Goal: Navigation & Orientation: Find specific page/section

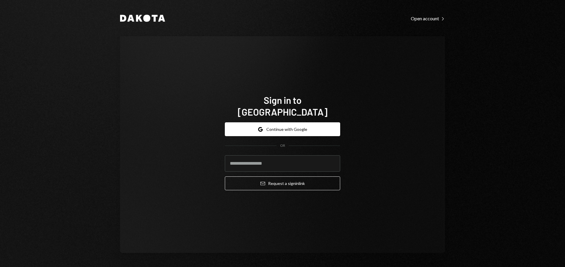
type input "**********"
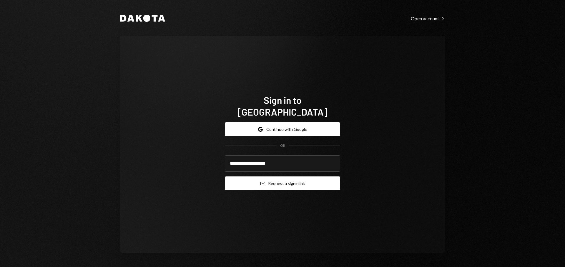
click at [278, 177] on button "Email Request a sign in link" at bounding box center [282, 184] width 115 height 14
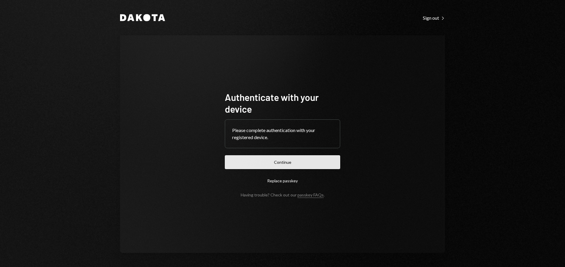
click at [300, 160] on button "Continue" at bounding box center [282, 162] width 115 height 14
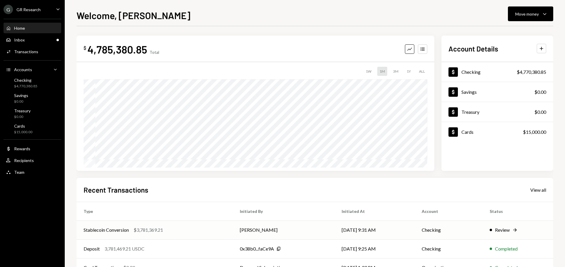
click at [360, 233] on td "[DATE] 9:31 AM" at bounding box center [375, 230] width 80 height 19
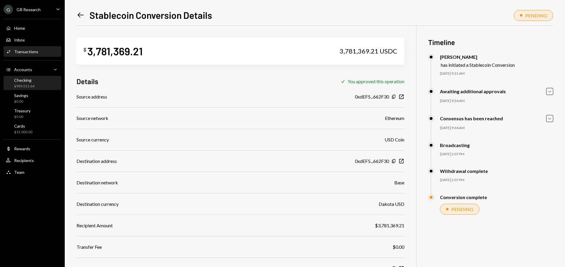
click at [26, 86] on div "$989,011.64" at bounding box center [24, 86] width 20 height 5
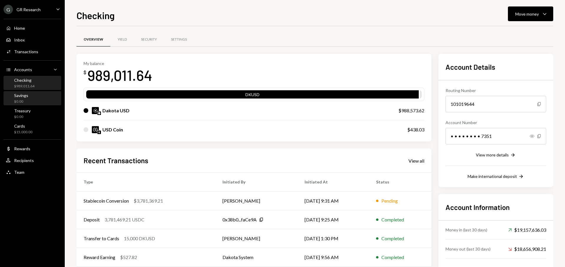
click at [21, 102] on div "$0.00" at bounding box center [21, 101] width 14 height 5
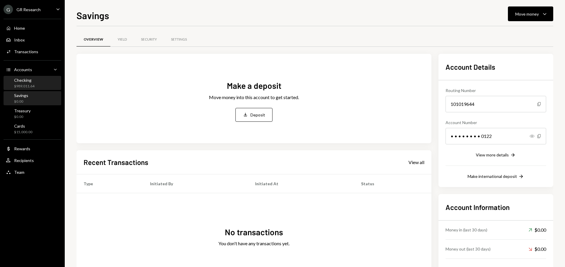
click at [24, 87] on div "$989,011.64" at bounding box center [24, 86] width 20 height 5
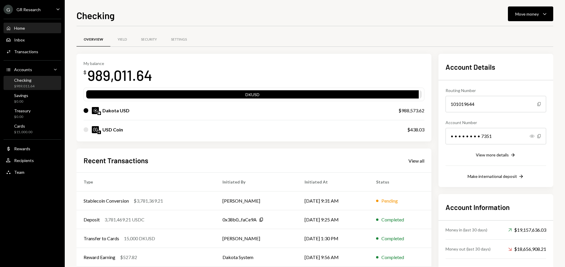
click at [22, 33] on div "Home Home Inbox Inbox Activities Transactions Accounts Accounts Caret Down Chec…" at bounding box center [32, 96] width 65 height 163
click at [21, 31] on div "Home Home" at bounding box center [32, 28] width 53 height 10
